Goal: Check status: Check status

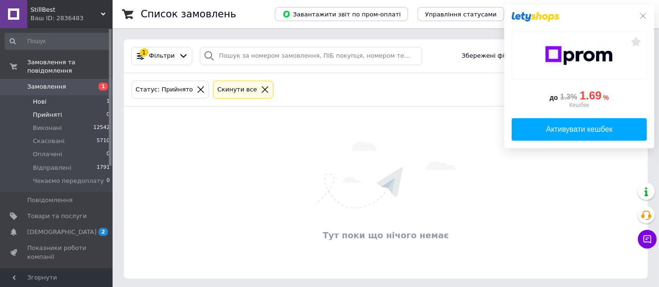
click at [67, 95] on li "Нові 1" at bounding box center [57, 101] width 115 height 13
click at [60, 108] on li "Прийняті 0" at bounding box center [57, 114] width 115 height 13
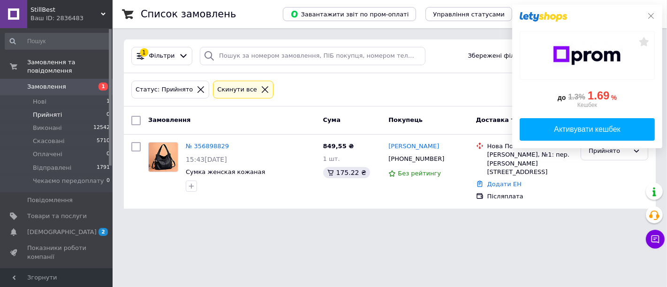
click at [648, 15] on icon at bounding box center [650, 15] width 7 height 7
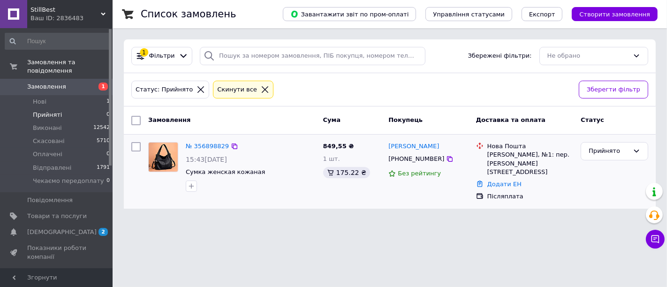
click at [202, 150] on div "№ 356898829" at bounding box center [207, 146] width 45 height 11
click at [203, 143] on link "№ 356898829" at bounding box center [207, 145] width 43 height 7
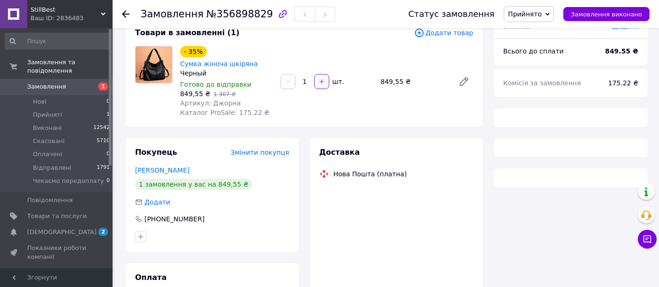
scroll to position [135, 0]
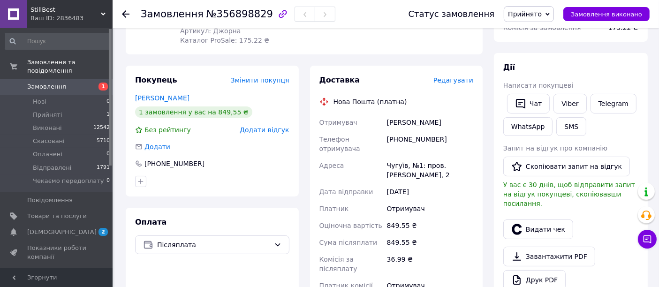
click at [416, 134] on div "[PHONE_NUMBER]" at bounding box center [430, 144] width 90 height 26
copy div "380976456104"
click at [413, 158] on div "Чугуїв, №1: пров. [PERSON_NAME], 2" at bounding box center [430, 170] width 90 height 26
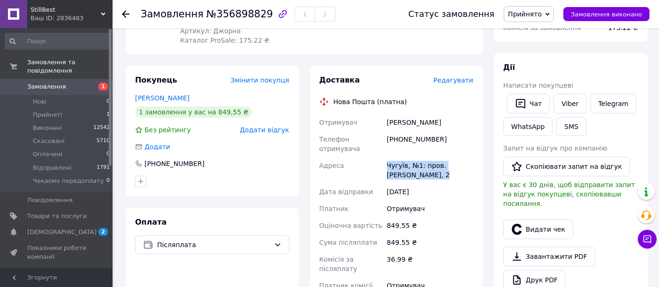
click at [413, 158] on div "Чугуїв, №1: пров. [PERSON_NAME], 2" at bounding box center [430, 170] width 90 height 26
copy div "Чугуїв, №1: пров. [PERSON_NAME], 2"
click at [416, 120] on div "[PERSON_NAME]" at bounding box center [430, 122] width 90 height 17
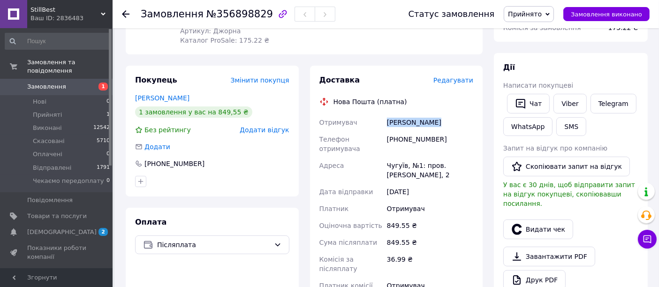
copy div "[PERSON_NAME]"
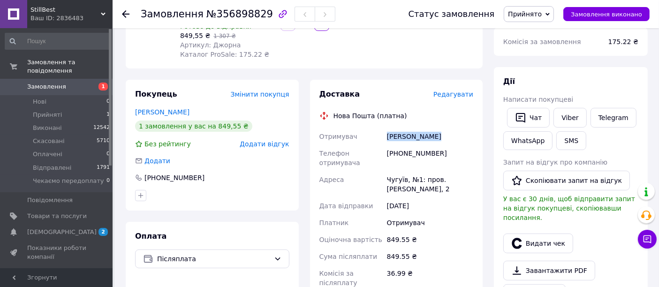
scroll to position [260, 0]
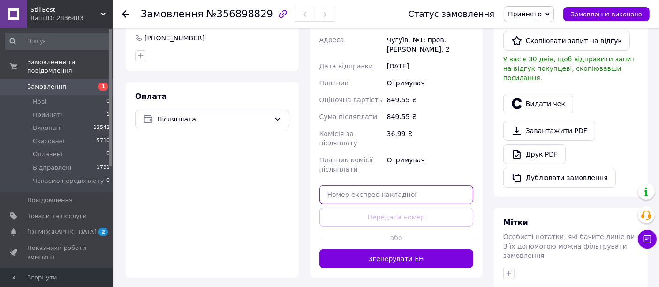
click at [415, 185] on input "text" at bounding box center [396, 194] width 154 height 19
paste input "20451225251005"
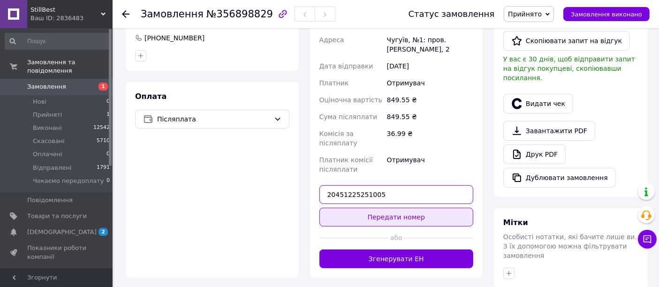
type input "20451225251005"
click at [406, 208] on button "Передати номер" at bounding box center [396, 217] width 154 height 19
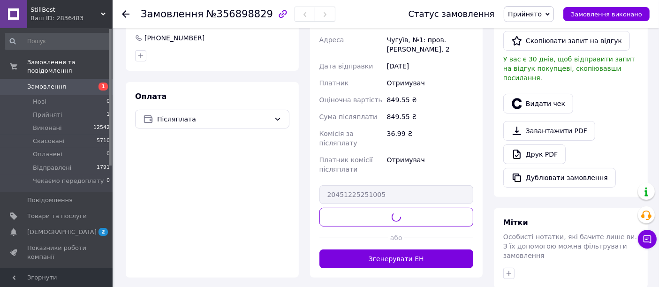
click at [540, 15] on span "Прийнято" at bounding box center [525, 13] width 34 height 7
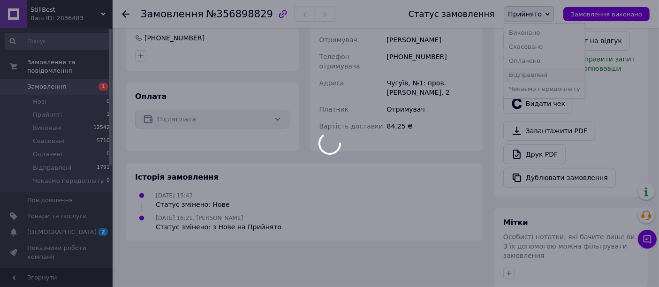
click at [537, 73] on body "StillBest Ваш ID: 2836483 Сайт StillBest Кабінет покупця Перевірити стан систем…" at bounding box center [329, 87] width 659 height 695
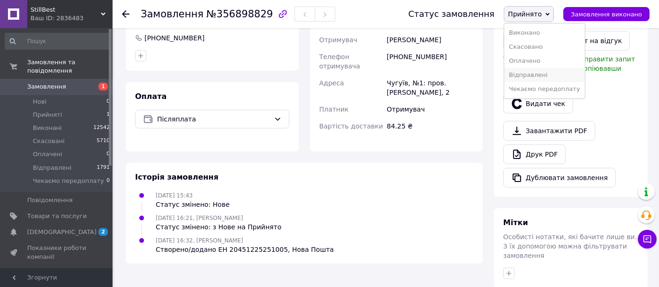
click at [537, 73] on li "Відправлені" at bounding box center [544, 75] width 81 height 14
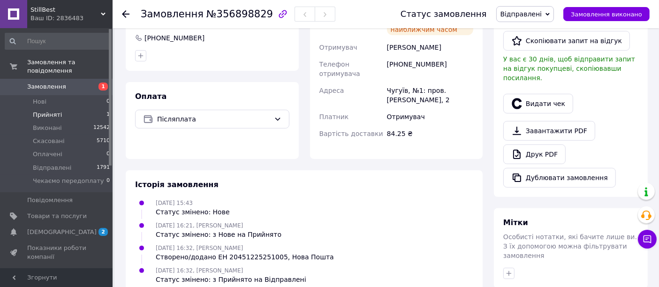
click at [78, 108] on li "Прийняті 1" at bounding box center [57, 114] width 115 height 13
